Goal: Check status: Check status

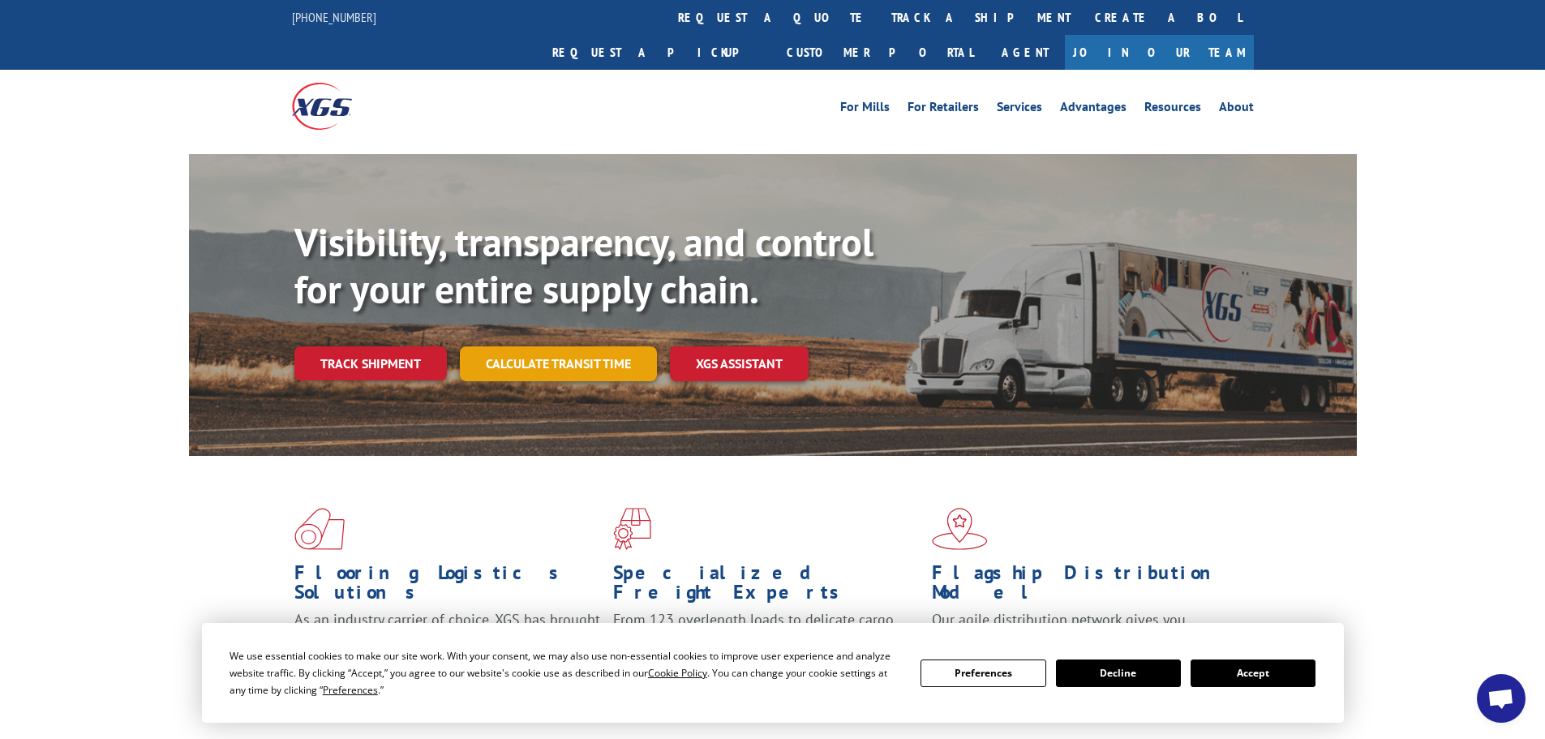
click at [565, 346] on link "Calculate transit time" at bounding box center [558, 363] width 197 height 35
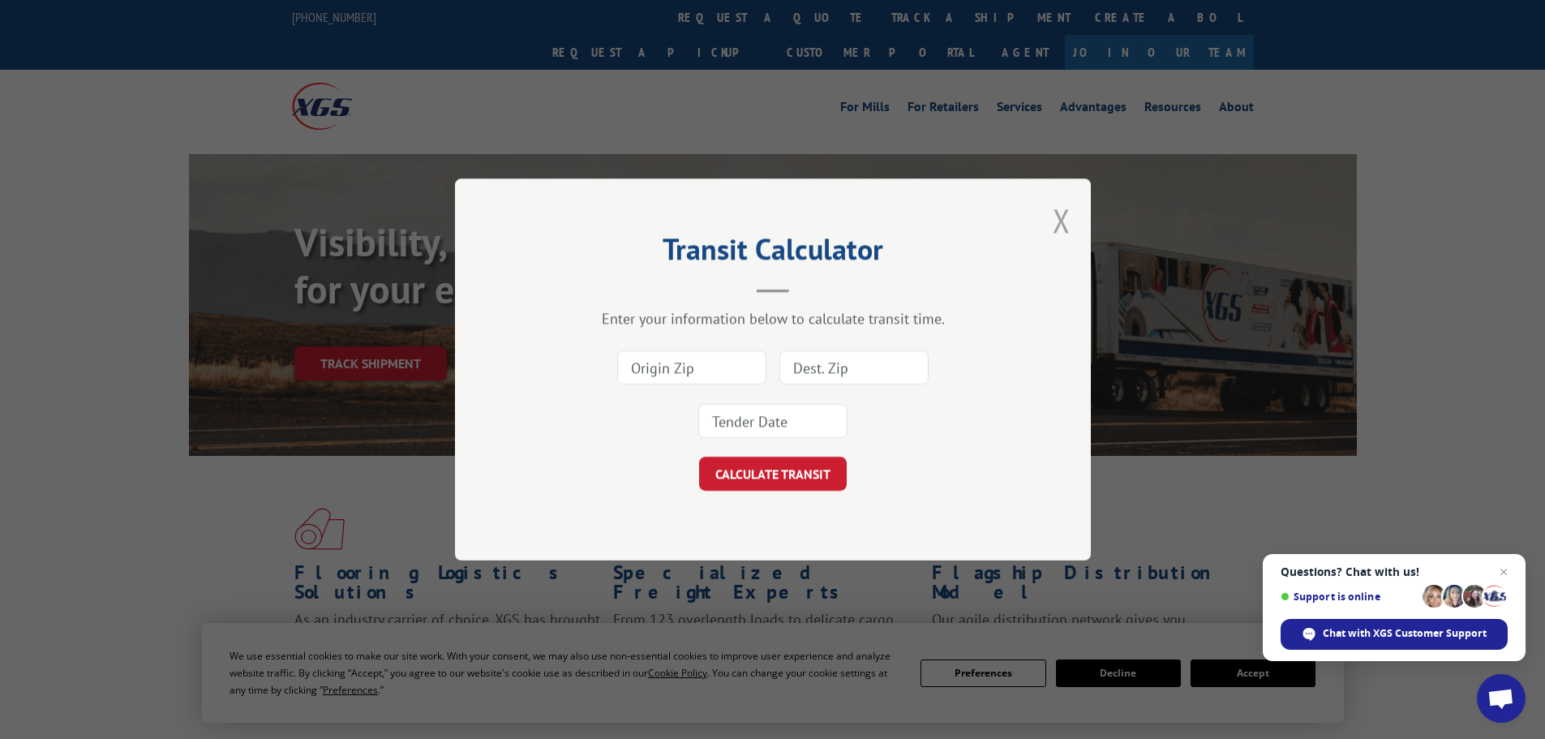
drag, startPoint x: 1062, startPoint y: 214, endPoint x: 1046, endPoint y: 220, distance: 17.2
click at [1061, 214] on button "Close modal" at bounding box center [1062, 220] width 18 height 43
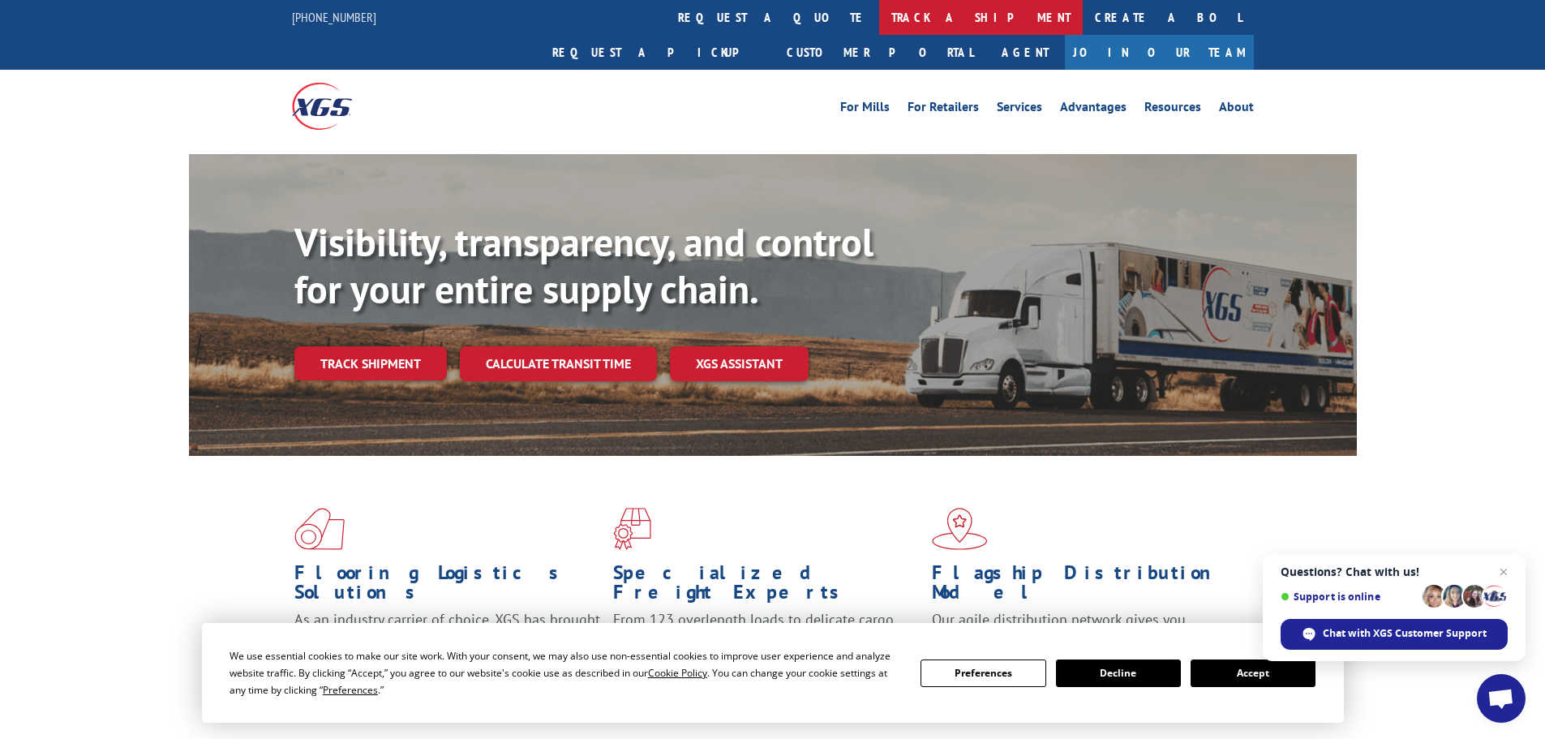
click at [879, 13] on link "track a shipment" at bounding box center [981, 17] width 204 height 35
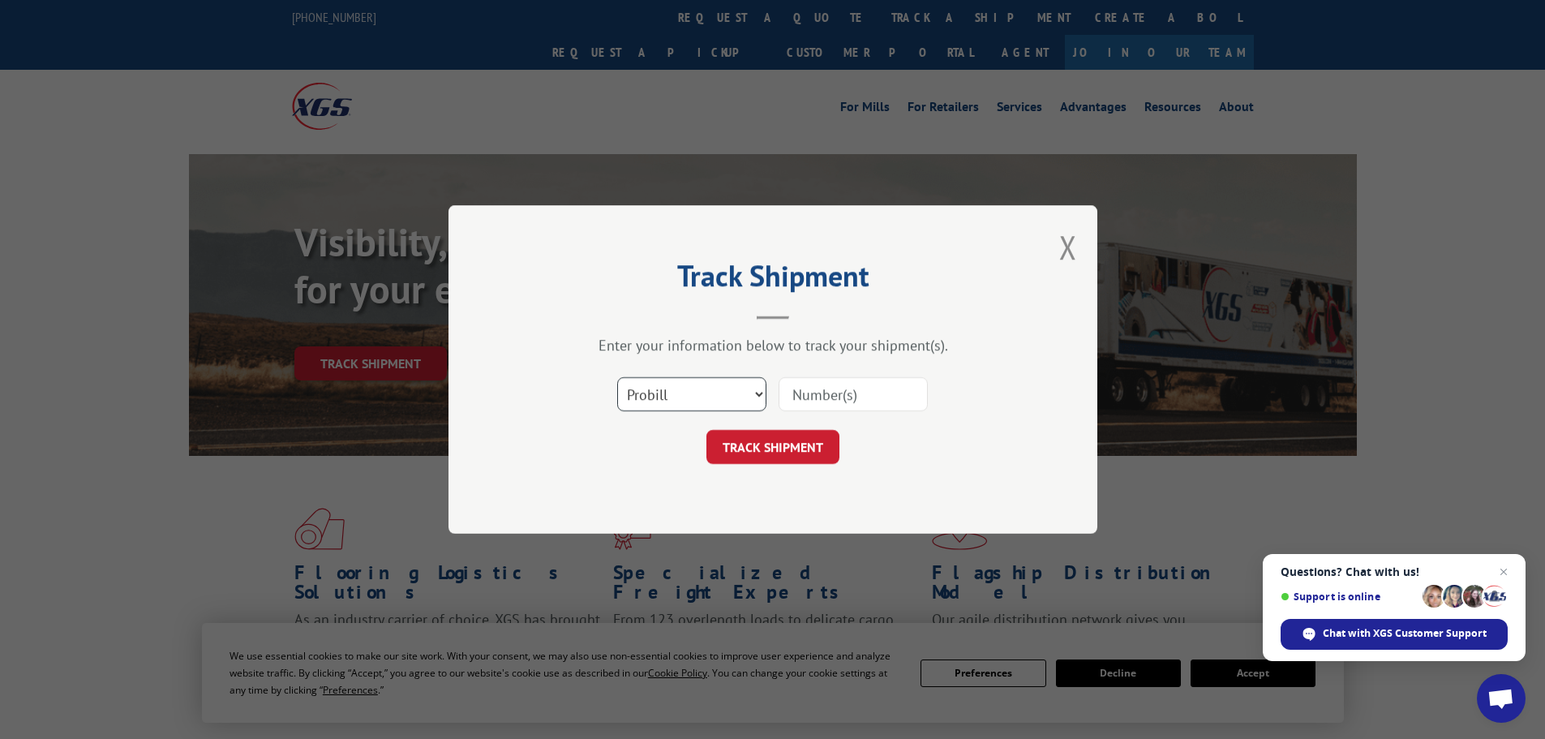
click at [757, 393] on select "Select category... Probill BOL PO" at bounding box center [691, 394] width 149 height 34
select select "bol"
click at [617, 377] on select "Select category... Probill BOL PO" at bounding box center [691, 394] width 149 height 34
click at [814, 385] on input at bounding box center [853, 394] width 149 height 34
type input "5238581"
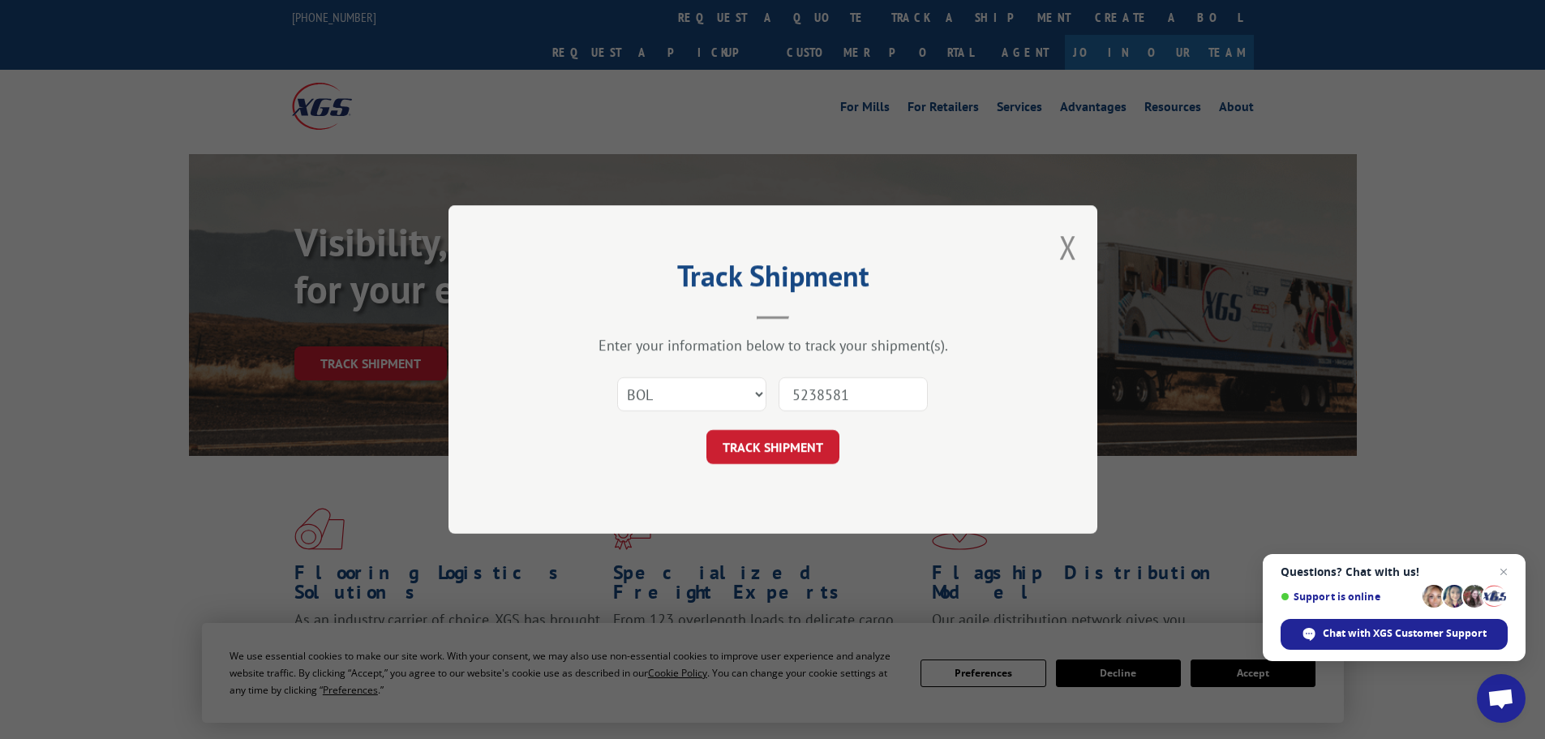
click at [706, 430] on button "TRACK SHIPMENT" at bounding box center [772, 447] width 133 height 34
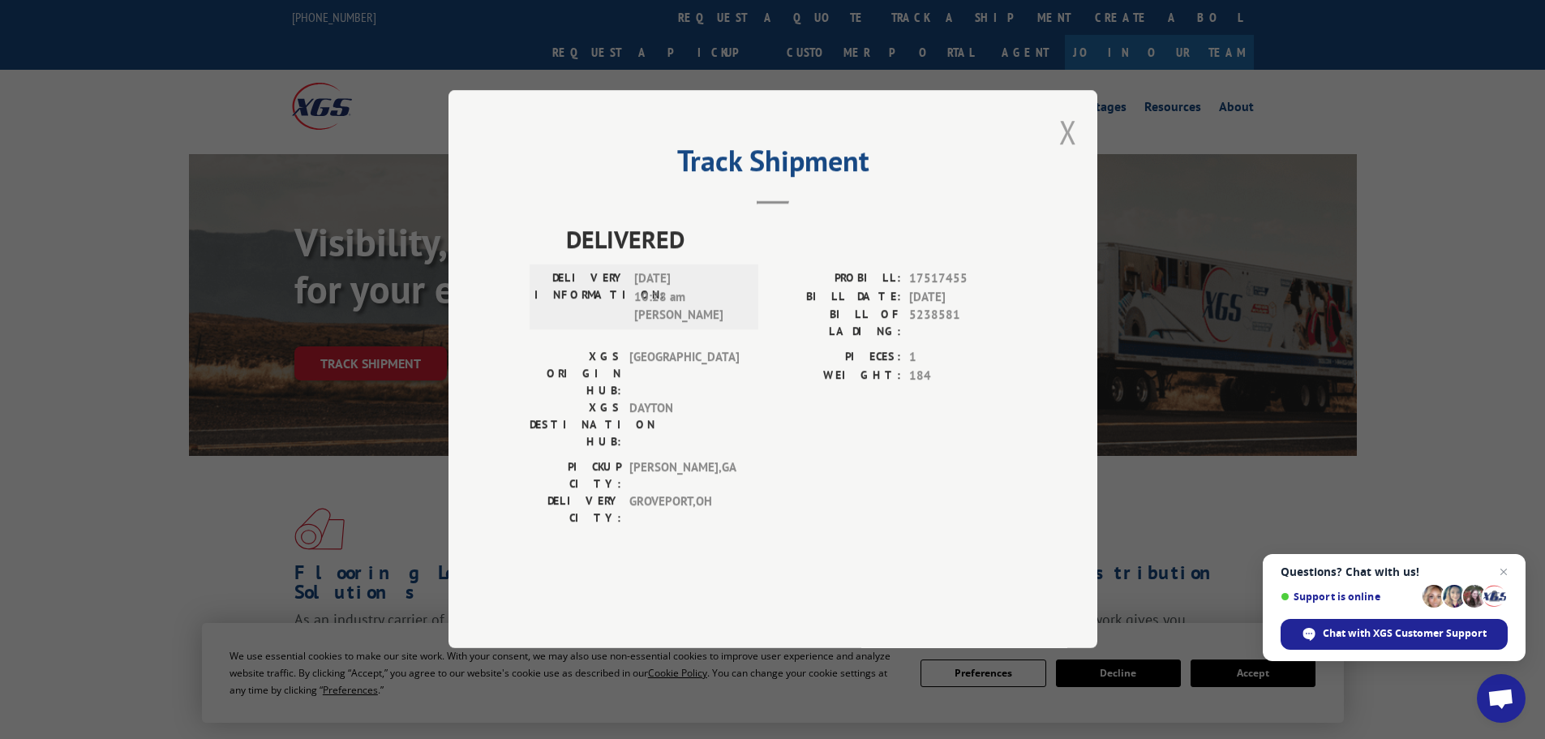
click at [1076, 153] on button "Close modal" at bounding box center [1068, 131] width 18 height 43
